Goal: Check status

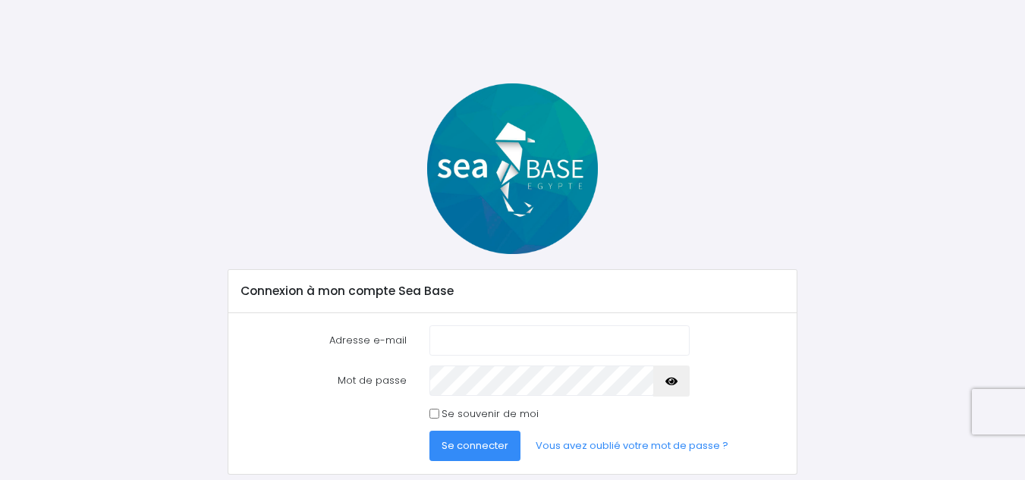
type input "jeanclaudebouley53@gmail.com"
click at [423, 380] on div at bounding box center [559, 381] width 283 height 30
click at [664, 388] on button "button" at bounding box center [672, 381] width 36 height 30
click at [572, 407] on div "Se souvenir de moi" at bounding box center [560, 414] width 260 height 15
click at [490, 454] on button "Se connecter" at bounding box center [475, 446] width 91 height 30
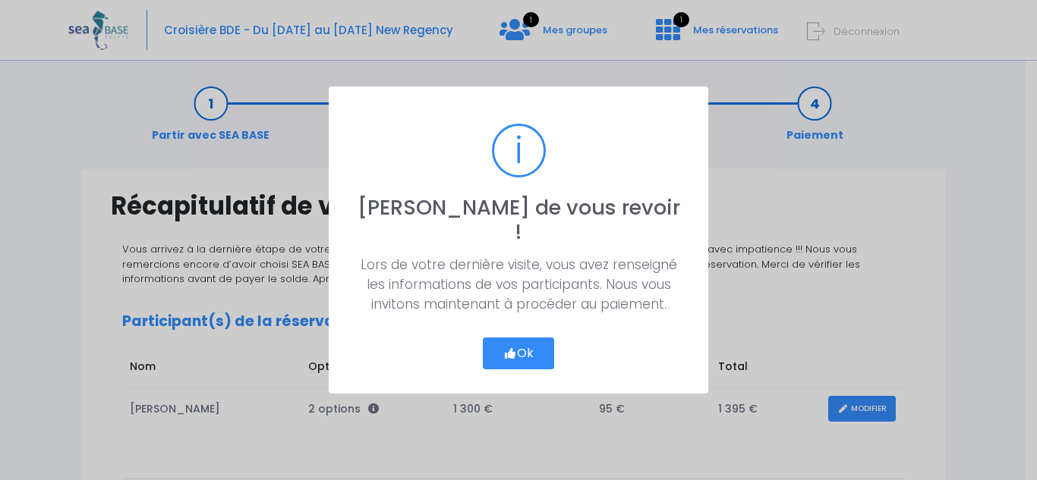
click at [502, 344] on button "Ok" at bounding box center [518, 354] width 71 height 32
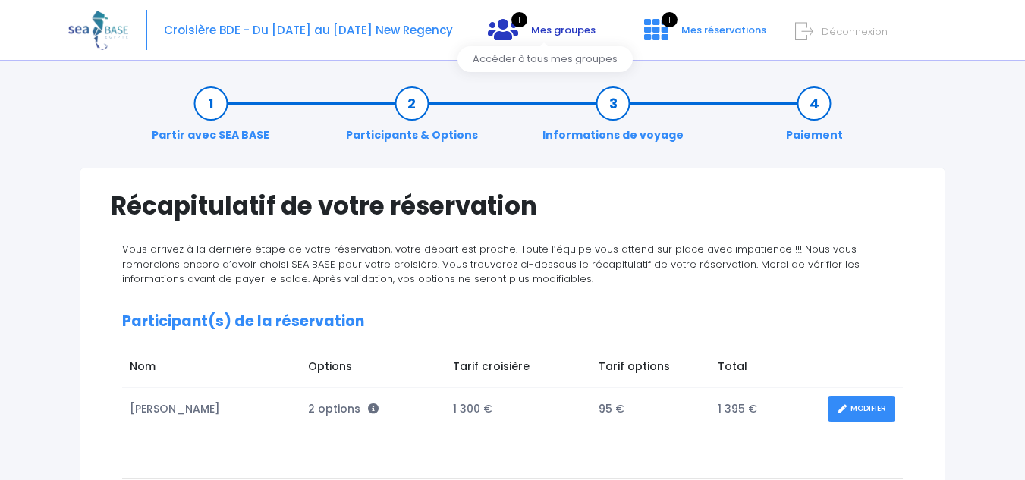
click at [526, 16] on span "1" at bounding box center [520, 19] width 16 height 15
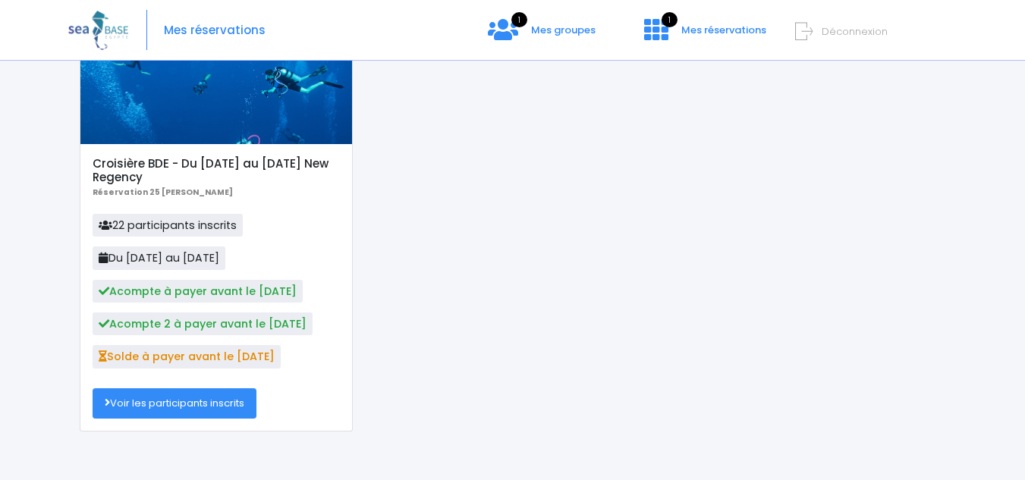
scroll to position [165, 0]
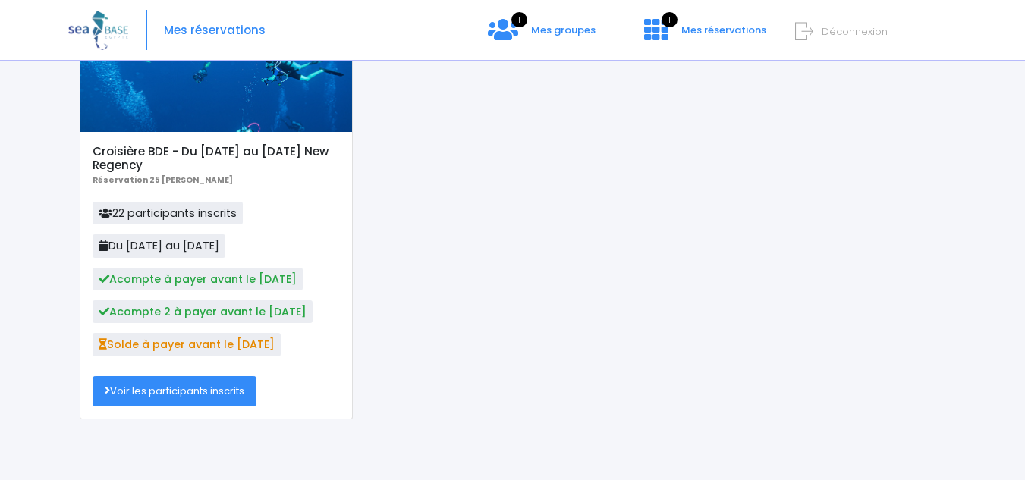
click at [184, 389] on link "Voir les participants inscrits" at bounding box center [175, 391] width 164 height 30
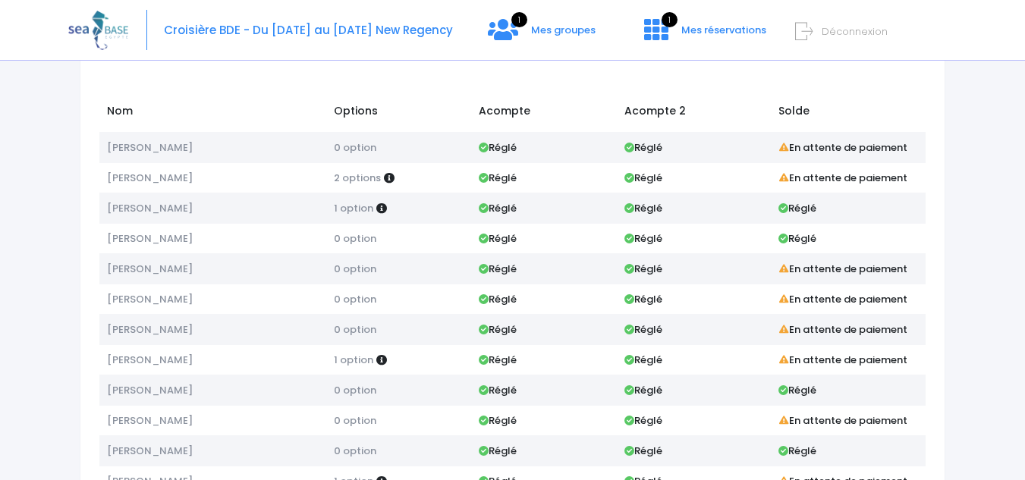
scroll to position [76, 0]
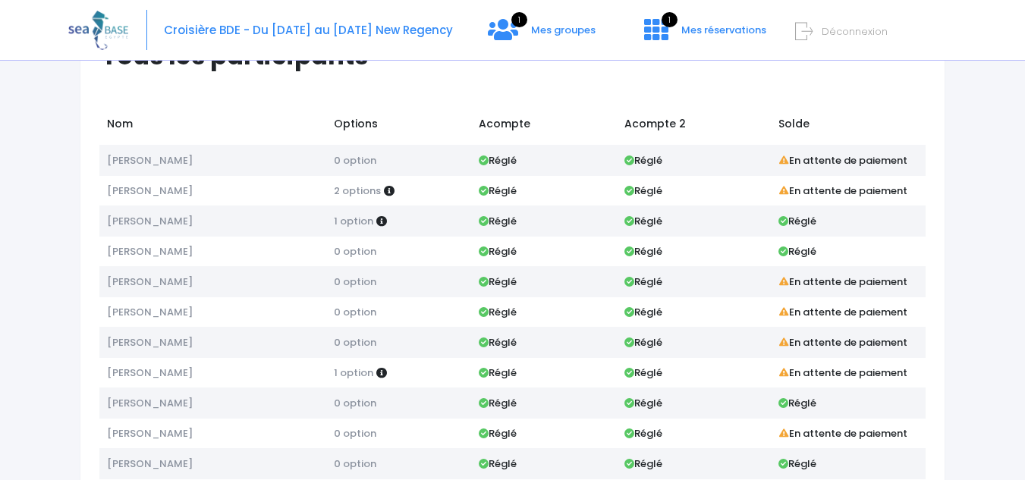
click at [207, 246] on td "[PERSON_NAME]" at bounding box center [212, 251] width 227 height 30
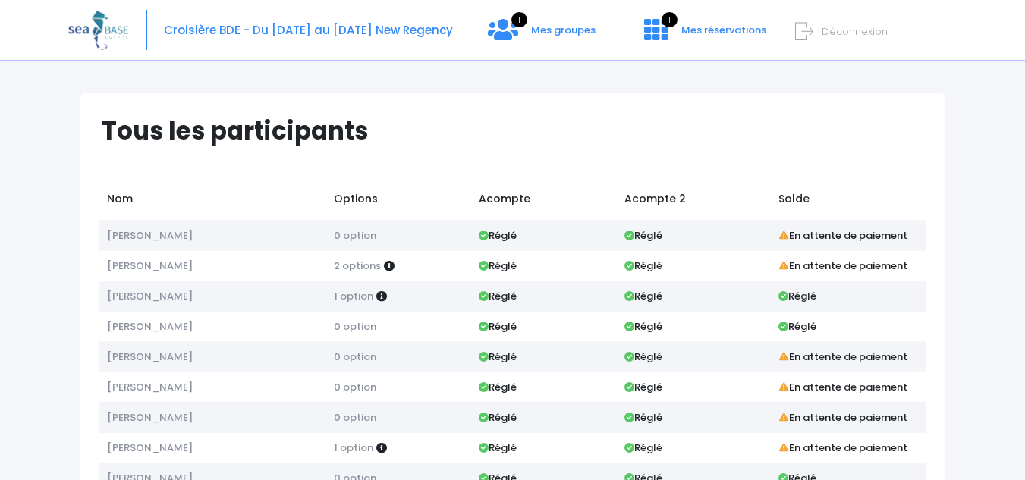
scroll to position [0, 0]
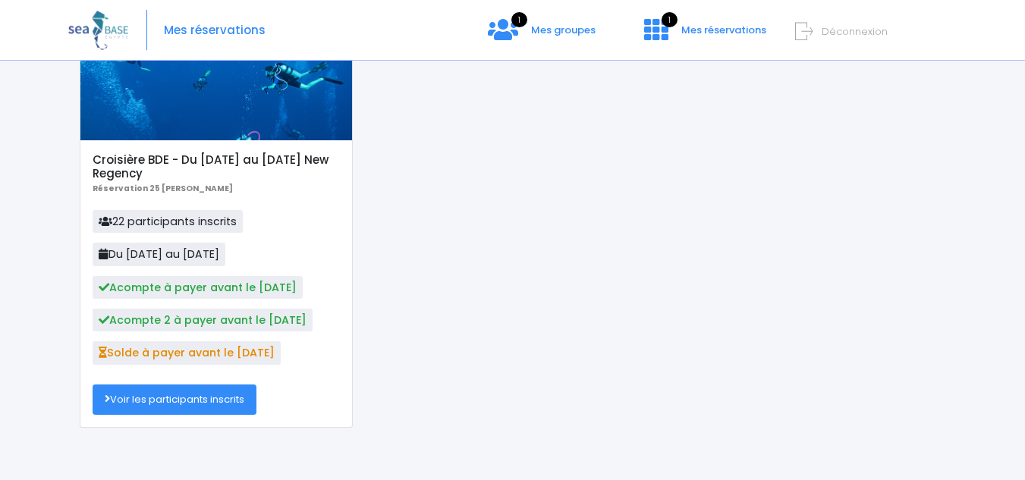
scroll to position [165, 0]
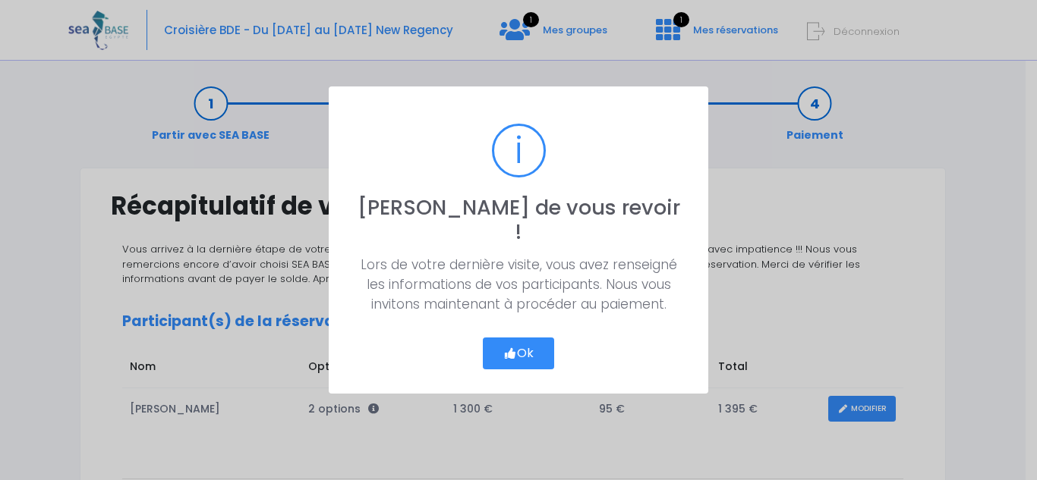
click at [543, 349] on button "Ok" at bounding box center [518, 354] width 71 height 32
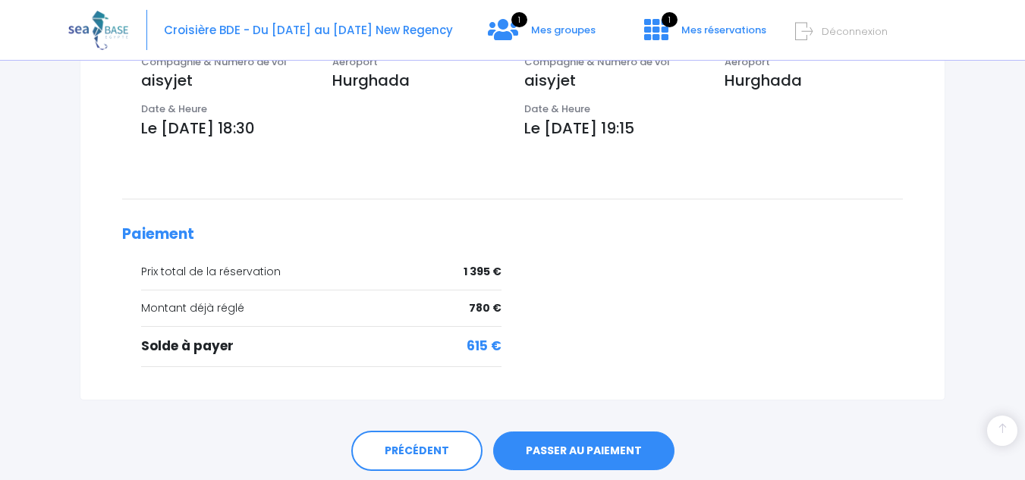
scroll to position [587, 0]
